Goal: Information Seeking & Learning: Learn about a topic

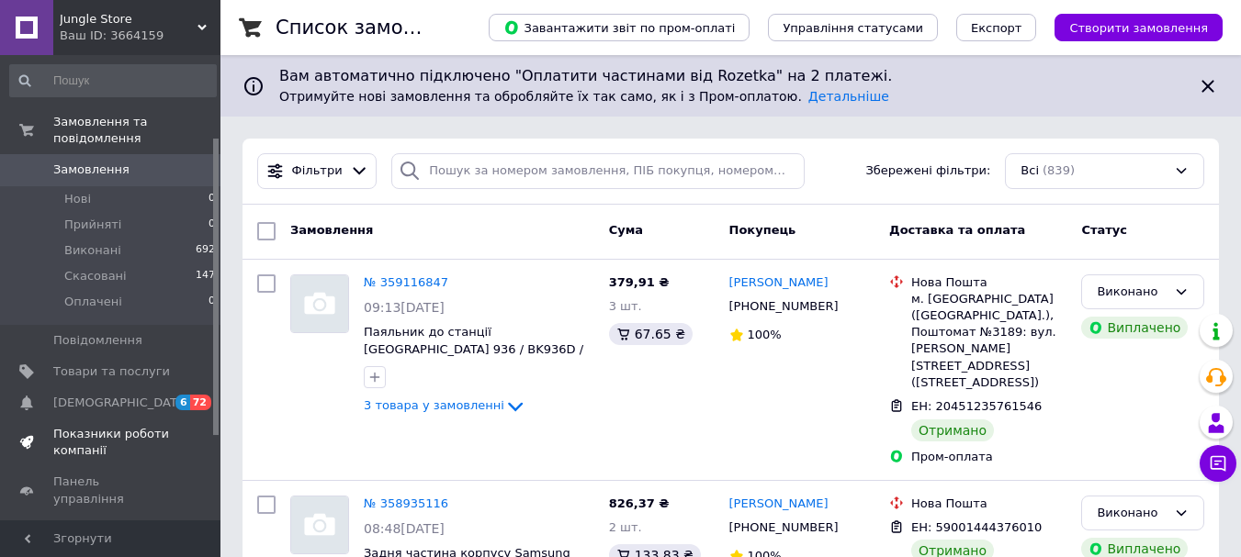
scroll to position [260, 0]
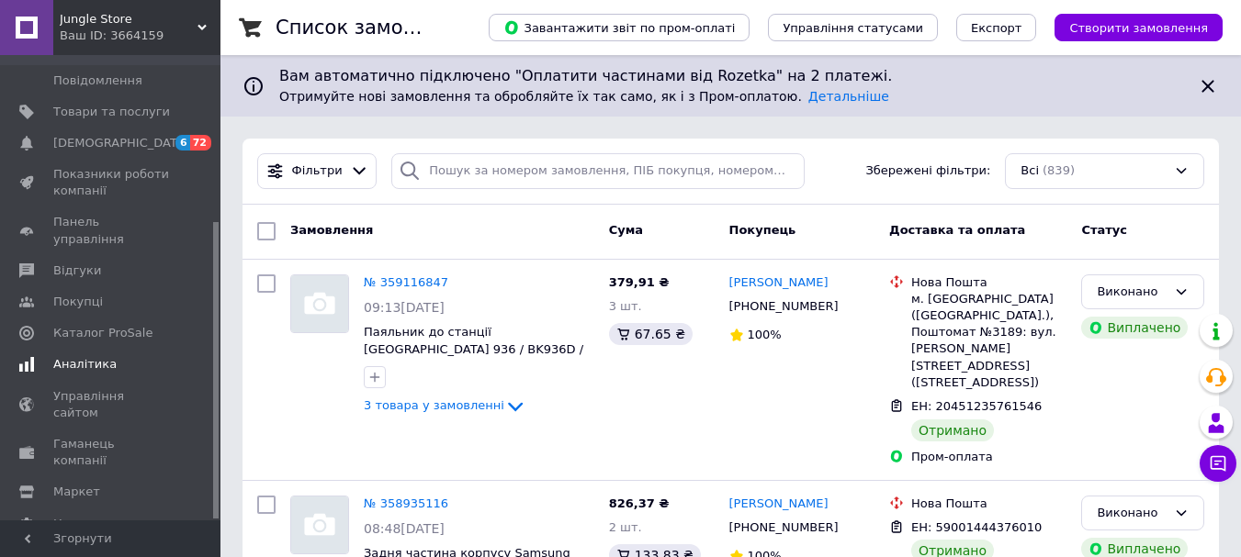
click at [76, 356] on span "Аналітика" at bounding box center [84, 364] width 63 height 17
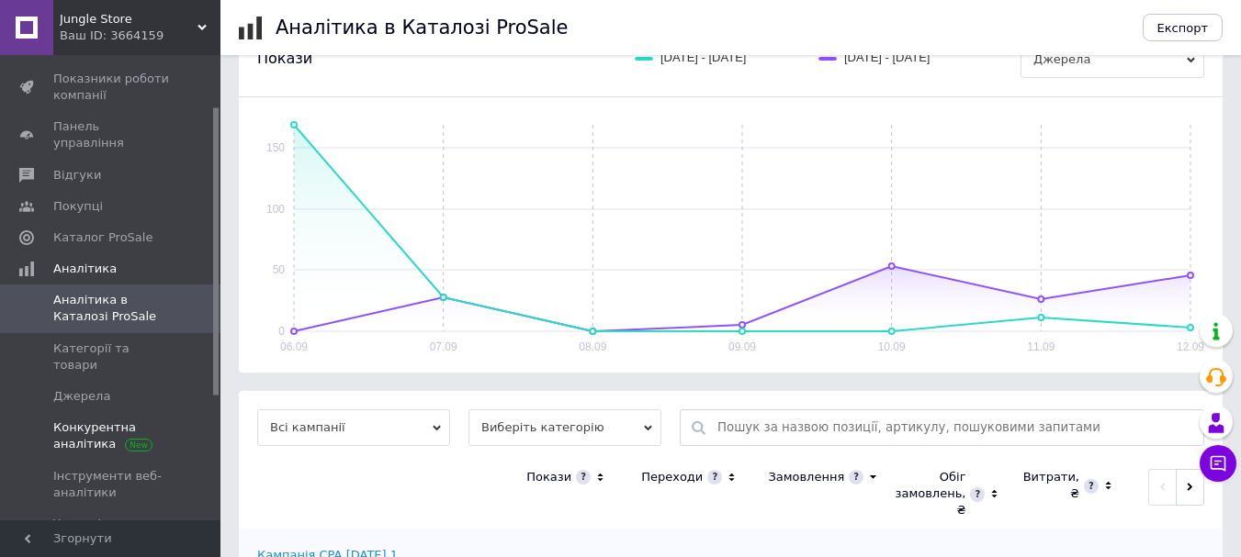
scroll to position [76, 0]
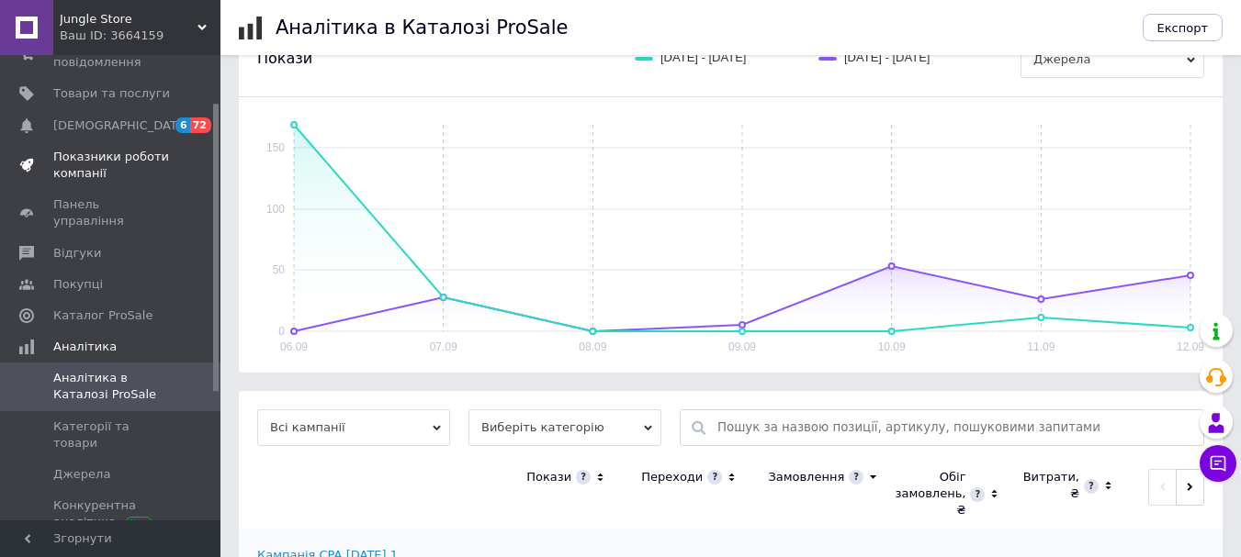
click at [72, 149] on span "Показники роботи компанії" at bounding box center [111, 165] width 117 height 33
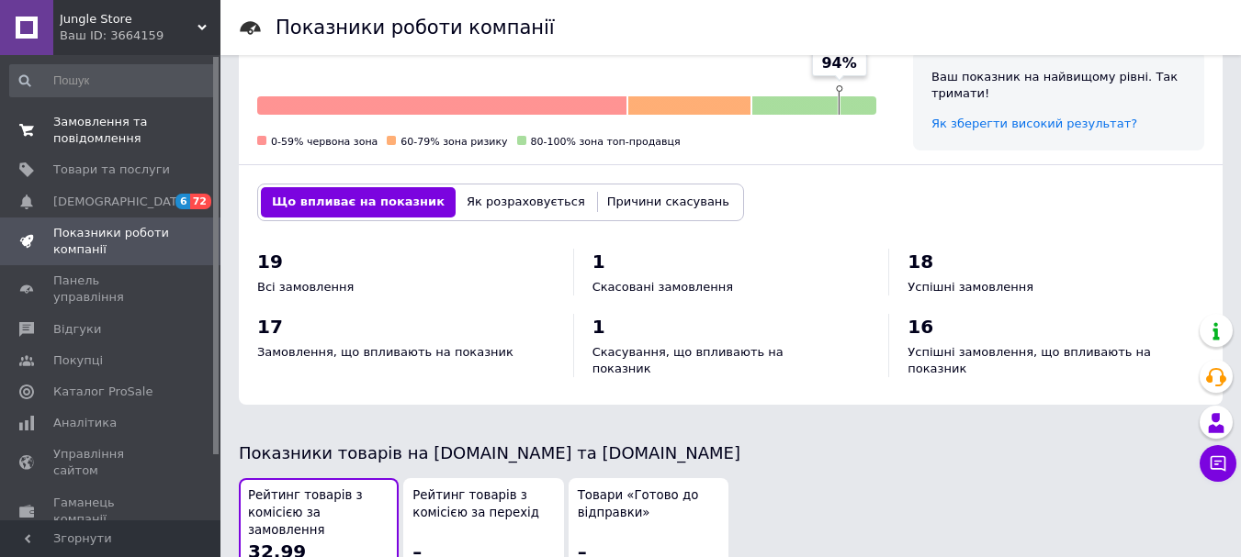
click at [107, 136] on span "Замовлення та повідомлення" at bounding box center [111, 130] width 117 height 33
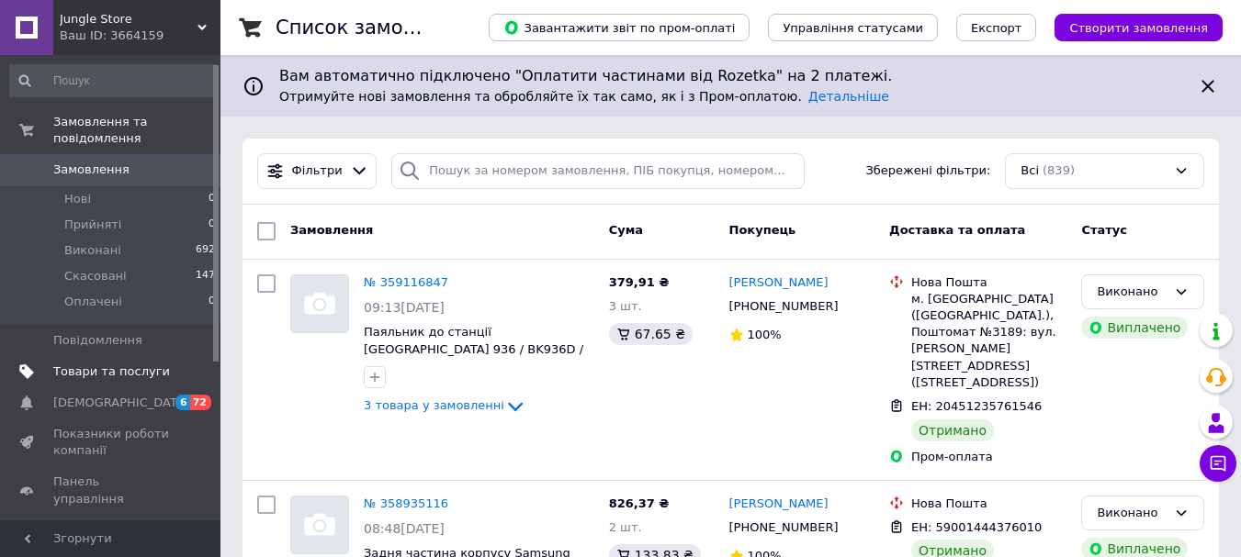
scroll to position [184, 0]
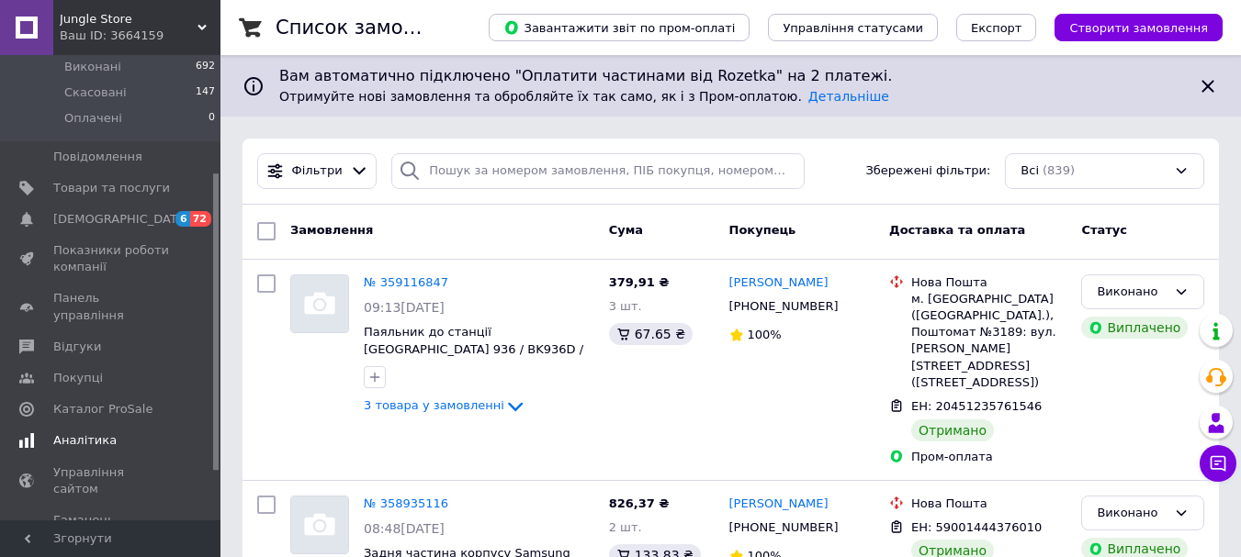
click at [68, 433] on span "Аналітика" at bounding box center [84, 441] width 63 height 17
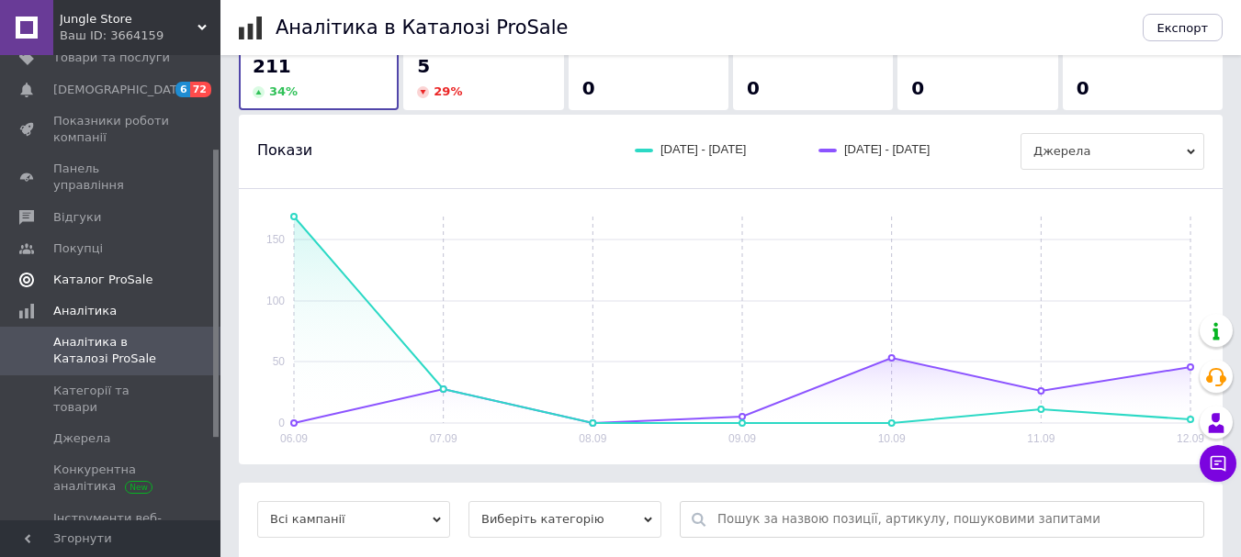
scroll to position [92, 0]
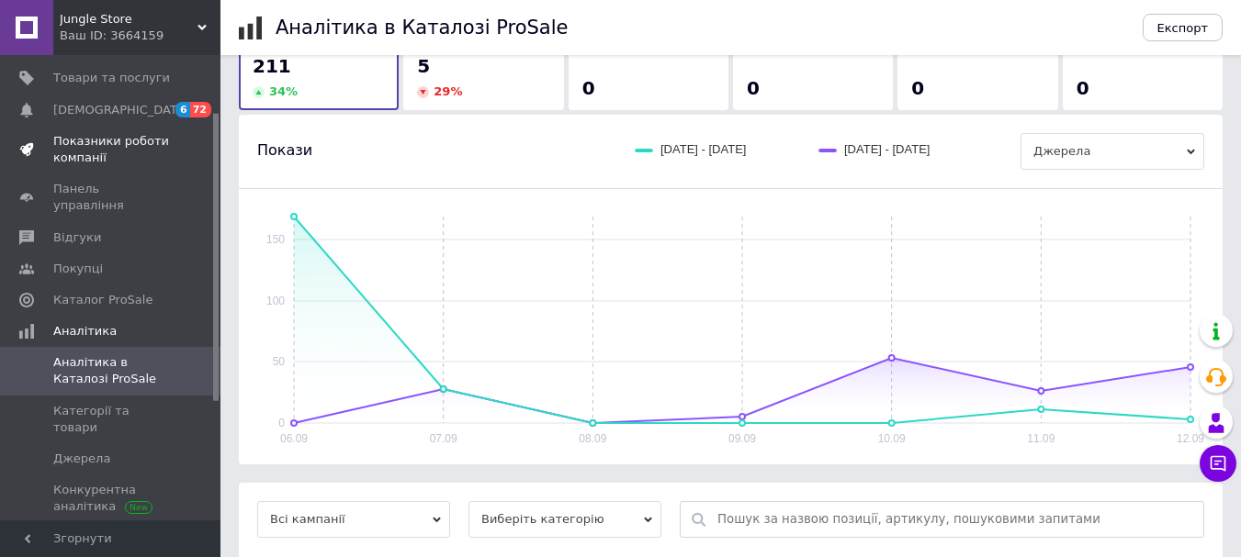
click at [92, 148] on span "Показники роботи компанії" at bounding box center [111, 149] width 117 height 33
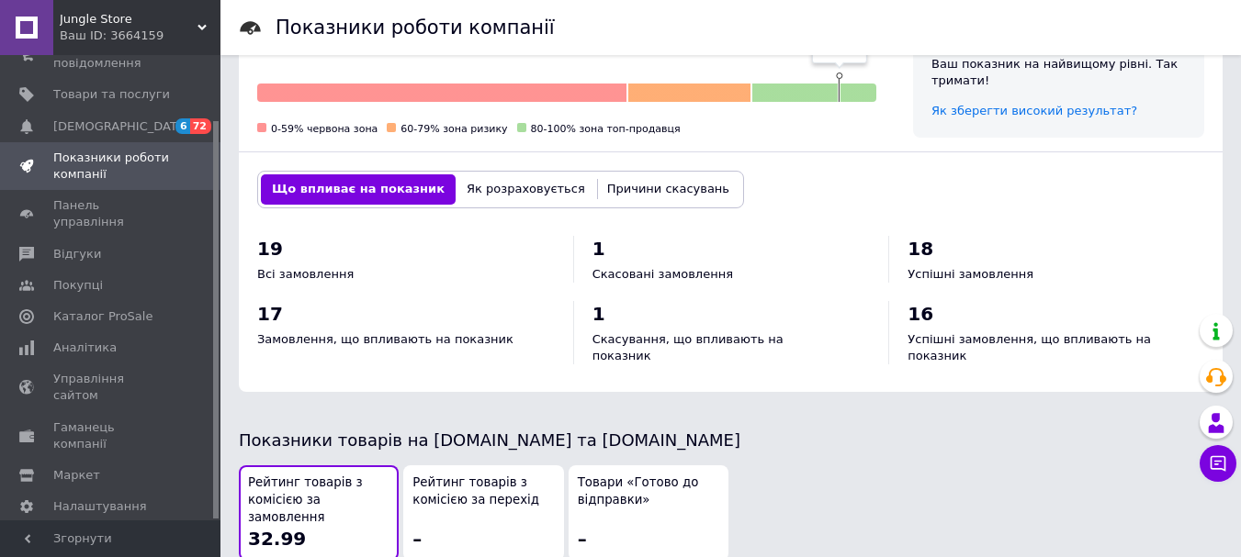
scroll to position [918, 0]
